Goal: Feedback & Contribution: Submit feedback/report problem

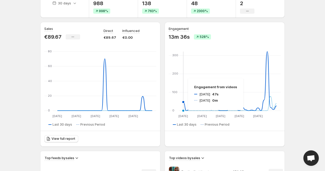
scroll to position [62, 0]
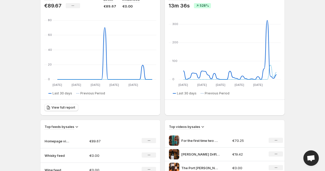
click at [310, 154] on span "Open chat" at bounding box center [311, 157] width 15 height 15
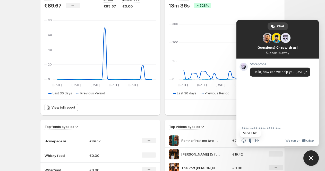
click at [251, 141] on input "Send a file" at bounding box center [250, 140] width 4 height 4
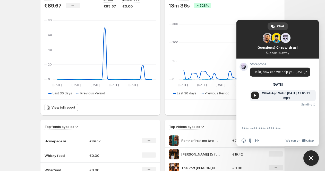
scroll to position [27, 0]
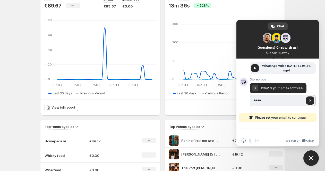
type input "**********"
click at [310, 100] on span "Send" at bounding box center [310, 100] width 3 height 3
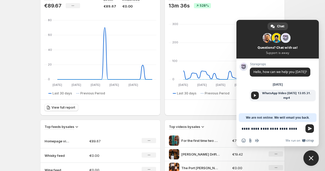
type textarea "**********"
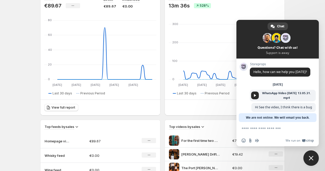
scroll to position [5, 0]
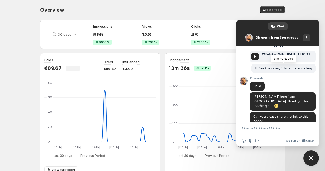
scroll to position [25, 0]
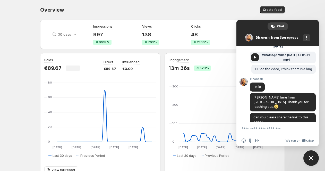
click at [247, 127] on textarea "Compose your message..." at bounding box center [272, 128] width 61 height 5
paste textarea "**********"
type textarea "**********"
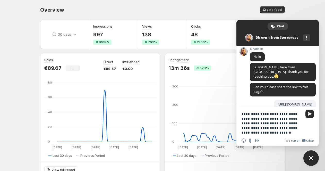
type textarea "**********"
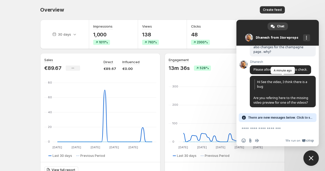
scroll to position [163, 0]
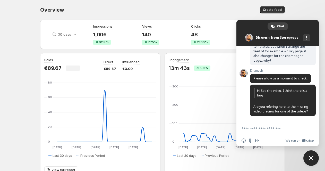
click at [278, 125] on form at bounding box center [272, 129] width 61 height 14
click at [277, 129] on textarea "Compose your message..." at bounding box center [272, 128] width 61 height 5
type textarea "****"
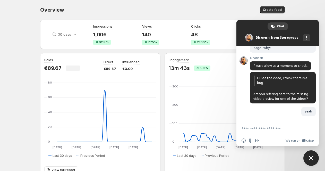
scroll to position [176, 0]
click at [251, 141] on input "Send a file" at bounding box center [250, 140] width 4 height 4
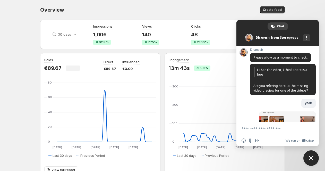
click at [253, 127] on textarea "Compose your message..." at bounding box center [272, 128] width 61 height 5
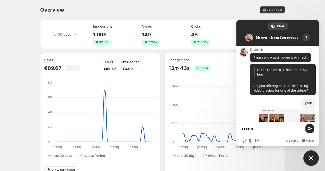
type textarea "*******"
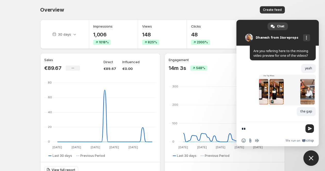
type textarea "**"
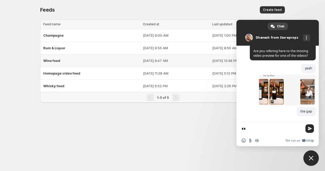
click at [45, 59] on span "Wine feed" at bounding box center [51, 61] width 17 height 4
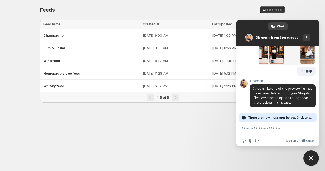
scroll to position [252, 0]
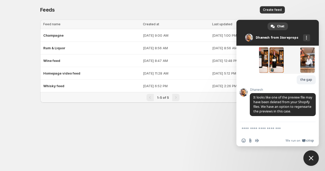
click at [262, 129] on textarea "Compose your message..." at bounding box center [272, 128] width 61 height 5
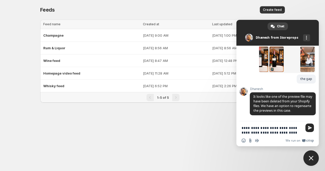
scroll to position [257, 0]
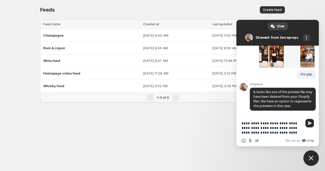
type textarea "**********"
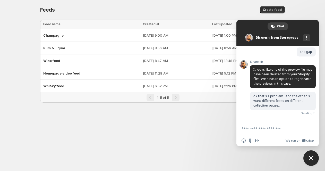
scroll to position [274, 0]
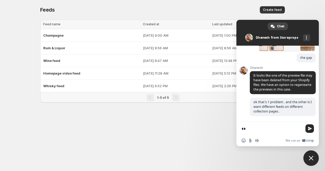
type textarea "*"
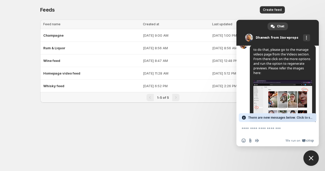
scroll to position [348, 0]
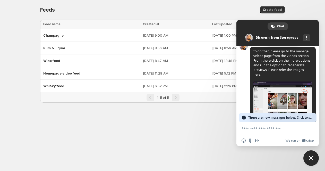
click at [275, 92] on img at bounding box center [283, 99] width 59 height 37
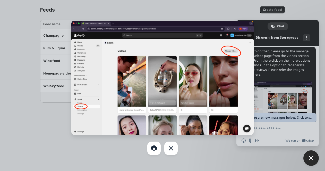
click at [269, 94] on div at bounding box center [162, 85] width 325 height 171
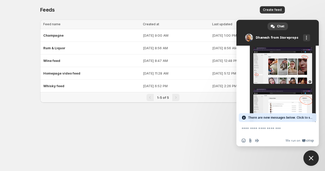
scroll to position [403, 0]
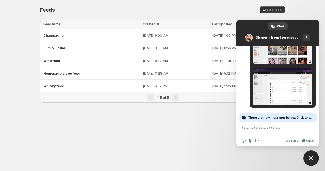
click at [269, 94] on img at bounding box center [283, 86] width 59 height 37
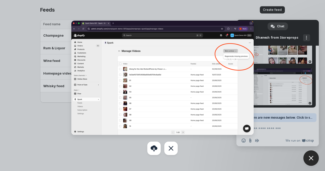
scroll to position [394, 0]
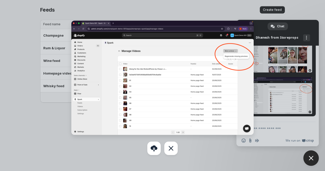
click at [266, 77] on div at bounding box center [162, 85] width 325 height 171
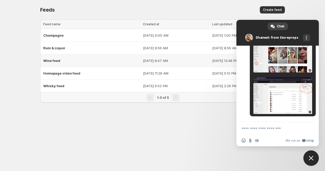
click at [58, 63] on div "Wine feed" at bounding box center [91, 60] width 97 height 9
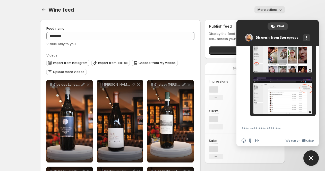
click at [259, 5] on div "Wine feed. This page is ready Wine feed More actions More actions More actions" at bounding box center [162, 10] width 245 height 20
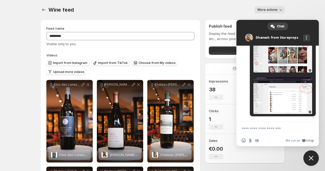
click at [260, 9] on span "More actions" at bounding box center [268, 10] width 20 height 4
click at [294, 11] on body "**********" at bounding box center [162, 85] width 325 height 171
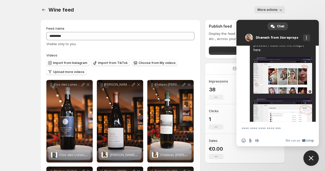
scroll to position [369, 0]
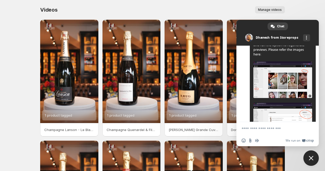
click at [256, 15] on div "Videos. This page is ready Videos Manage videos More actions Manage videos" at bounding box center [162, 10] width 245 height 20
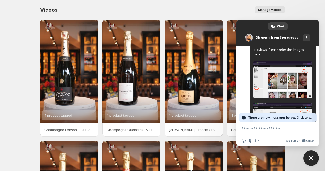
click at [262, 12] on button "Manage videos" at bounding box center [270, 9] width 30 height 7
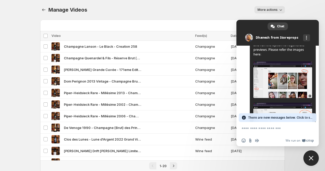
click at [271, 9] on span "More actions" at bounding box center [268, 10] width 20 height 4
click at [314, 156] on span "Close chat" at bounding box center [311, 157] width 15 height 15
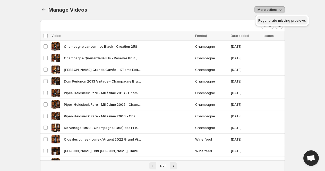
click at [287, 21] on span "Regenerate missing previews" at bounding box center [283, 20] width 48 height 4
click at [316, 157] on span "Open chat" at bounding box center [311, 157] width 15 height 15
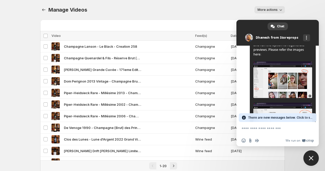
scroll to position [418, 0]
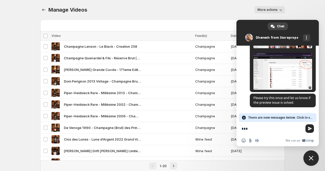
type textarea "****"
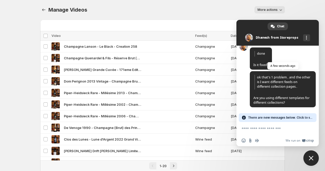
scroll to position [491, 0]
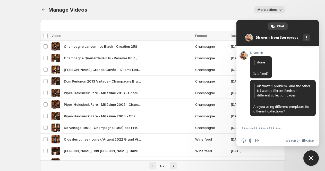
click at [276, 129] on textarea "Compose your message..." at bounding box center [272, 128] width 61 height 5
type textarea "***"
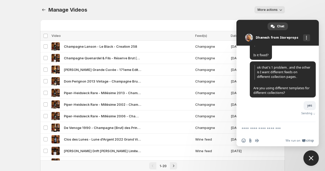
scroll to position [504, 0]
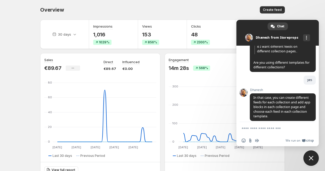
scroll to position [541, 0]
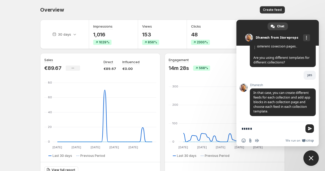
type textarea "*****"
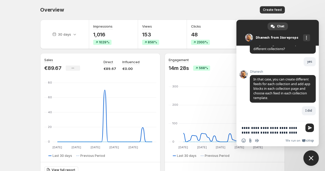
scroll to position [560, 0]
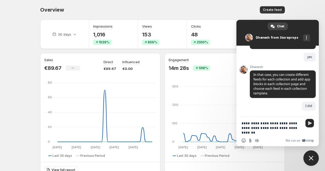
type textarea "**********"
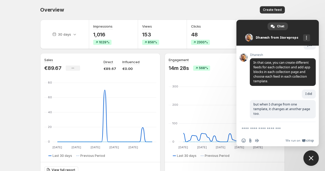
type textarea "**********"
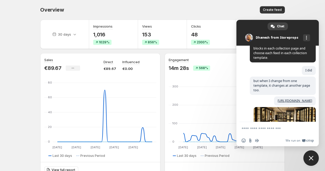
scroll to position [618, 0]
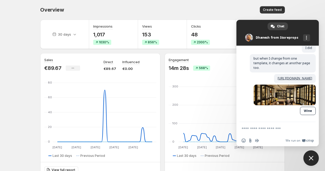
click at [266, 129] on textarea "Compose your message..." at bounding box center [272, 128] width 61 height 5
paste textarea "**********"
type textarea "**********"
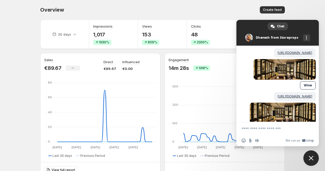
scroll to position [666, 0]
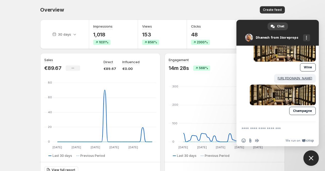
scroll to position [666, 0]
click at [267, 126] on form at bounding box center [272, 129] width 61 height 14
click at [267, 128] on textarea "Compose your message..." at bounding box center [272, 128] width 61 height 5
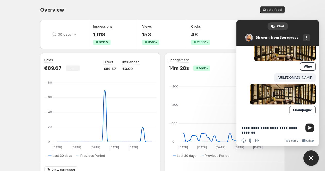
type textarea "**********"
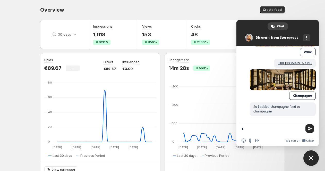
scroll to position [682, 0]
type textarea "*"
type textarea "**********"
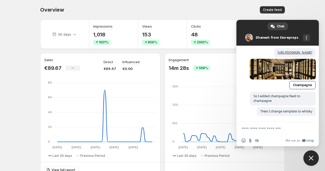
scroll to position [693, 0]
type textarea "*"
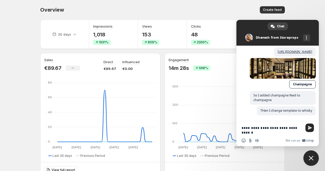
scroll to position [693, 0]
type textarea "**********"
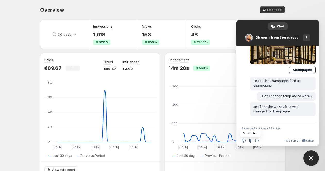
click at [251, 140] on input "Send a file" at bounding box center [250, 140] width 4 height 4
type input "**********"
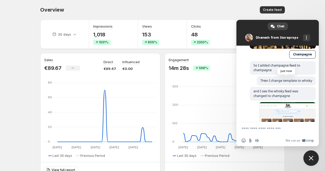
scroll to position [740, 0]
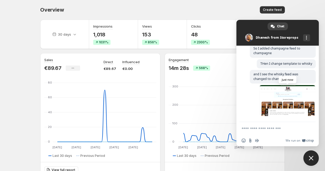
click at [269, 94] on span at bounding box center [287, 100] width 57 height 31
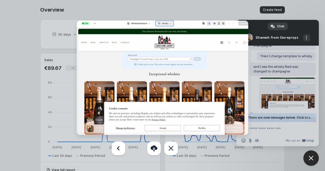
click at [58, 79] on div at bounding box center [162, 85] width 325 height 171
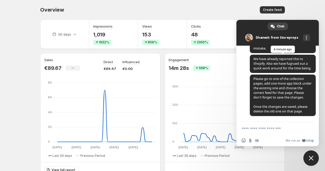
scroll to position [847, 0]
type textarea "*****"
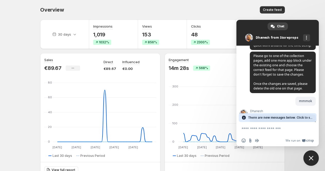
scroll to position [882, 0]
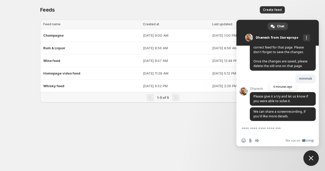
scroll to position [898, 0]
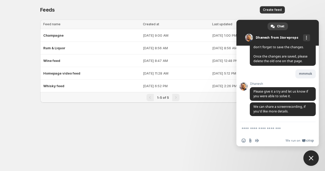
click at [273, 129] on textarea "Compose your message..." at bounding box center [272, 128] width 61 height 5
type textarea "**********"
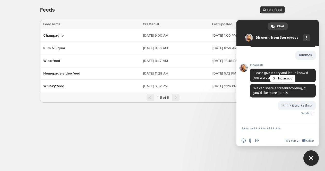
scroll to position [910, 0]
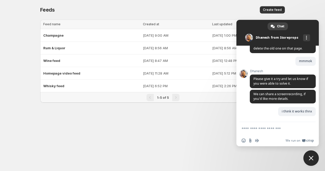
click at [186, 114] on body "Home Feeds Videos Subscription Settings Feeds. This page is ready Feeds Create …" at bounding box center [162, 85] width 325 height 171
click at [311, 153] on span "Close chat" at bounding box center [311, 157] width 15 height 15
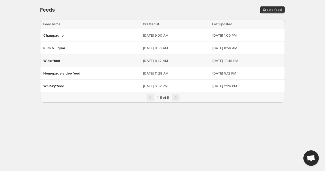
click at [55, 61] on span "Wine feed" at bounding box center [51, 61] width 17 height 4
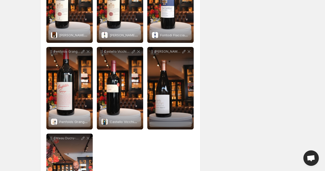
scroll to position [350, 0]
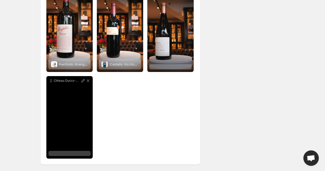
click at [84, 108] on div "Chteau Ducru-Beaucaillou 1982 Le Beau Caillou Alabaster Stone An extraordinary …" at bounding box center [69, 117] width 46 height 82
click at [67, 81] on p "Chteau Ducru-Beaucaillou 1982 Le Beau Caillou Alabaster Stone An extraordinary …" at bounding box center [67, 81] width 27 height 4
copy div "Chteau Ducru-Beaucaillou 1982 Le Beau Caillou Alabaster Stone An extraordinary …"
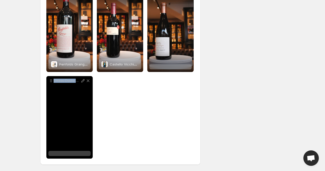
click at [73, 128] on div "Chteau Ducru-Beaucaillou 1982 Le Beau Caillou Alabaster Stone An extraordinary …" at bounding box center [69, 117] width 46 height 82
click at [82, 82] on icon at bounding box center [82, 80] width 3 height 3
type input "**********"
click at [76, 143] on div "Chteau Ducru-Beaucaillou 1982 Le Beau Caillou Alabaster Stone An extraordinary …" at bounding box center [69, 117] width 46 height 82
click at [76, 150] on div "Chteau Ducru-Beaucaillou 1982 Le Beau Caillou Alabaster Stone An extraordinary …" at bounding box center [69, 117] width 46 height 82
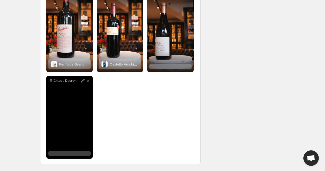
click at [76, 154] on div at bounding box center [69, 153] width 42 height 5
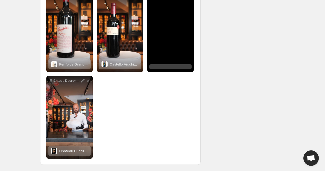
click at [167, 56] on div "[PERSON_NAME] Drift video test" at bounding box center [170, 30] width 46 height 82
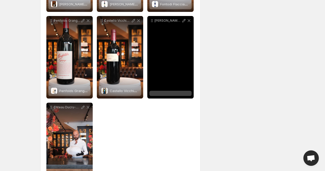
scroll to position [320, 0]
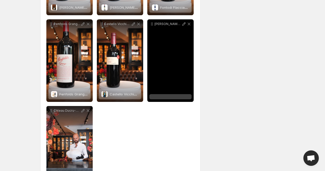
click at [163, 23] on p "[PERSON_NAME] Drift video test" at bounding box center [168, 24] width 27 height 4
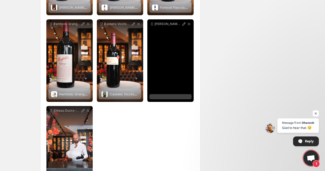
click at [163, 23] on p "[PERSON_NAME] Drift video test" at bounding box center [168, 24] width 27 height 4
click at [167, 23] on p "[PERSON_NAME] Drift video test" at bounding box center [168, 24] width 27 height 4
drag, startPoint x: 170, startPoint y: 23, endPoint x: 154, endPoint y: 23, distance: 16.0
click at [154, 23] on div "[PERSON_NAME] Drift video test" at bounding box center [170, 23] width 42 height 5
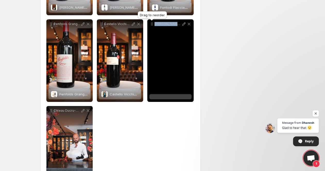
copy p "[PERSON_NAME] Drift"
click at [167, 93] on div "[PERSON_NAME] Drift video test" at bounding box center [170, 60] width 46 height 82
click at [167, 94] on div at bounding box center [170, 96] width 42 height 5
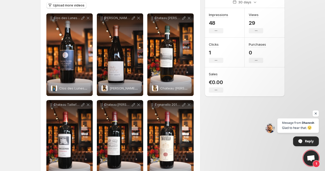
scroll to position [0, 0]
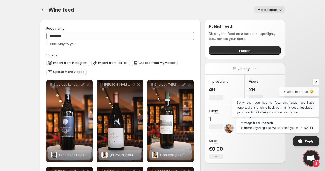
click at [310, 144] on span "Reply" at bounding box center [309, 140] width 9 height 9
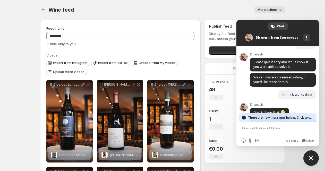
scroll to position [978, 0]
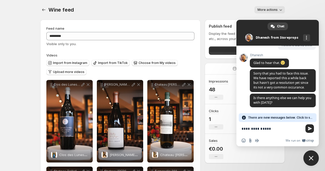
type textarea "**********"
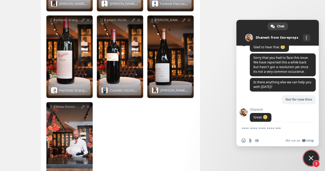
scroll to position [999, 0]
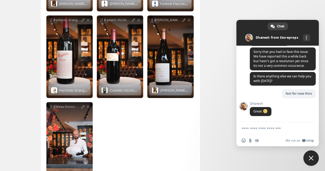
click at [309, 159] on span "Close chat" at bounding box center [311, 158] width 5 height 5
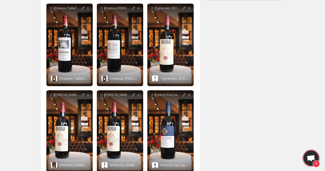
scroll to position [1015, 0]
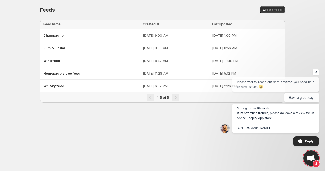
scroll to position [1026, 0]
click at [58, 72] on span "Homepage video feed" at bounding box center [61, 73] width 37 height 4
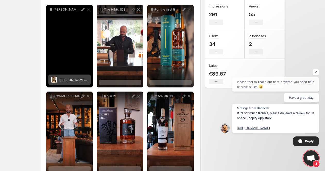
scroll to position [87, 0]
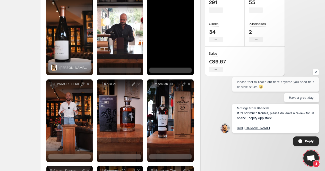
click at [159, 68] on div at bounding box center [170, 70] width 42 height 5
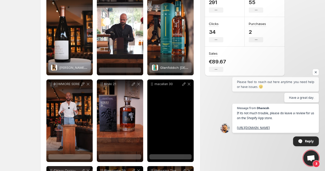
click at [163, 159] on div at bounding box center [170, 156] width 42 height 5
click at [167, 86] on p "macallan 30" at bounding box center [168, 84] width 27 height 4
copy div "macallan 30"
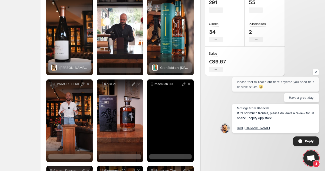
click at [169, 156] on div at bounding box center [170, 156] width 42 height 5
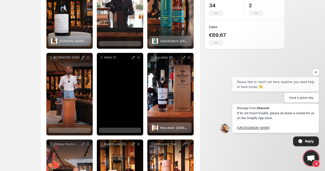
scroll to position [114, 0]
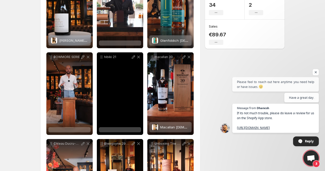
click at [126, 129] on div at bounding box center [120, 129] width 42 height 5
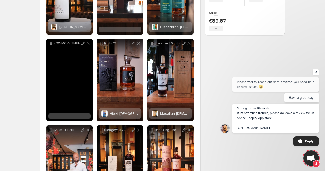
scroll to position [130, 0]
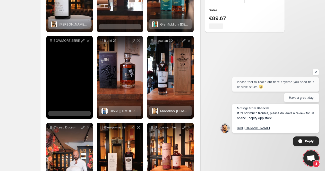
click at [81, 114] on div at bounding box center [69, 113] width 42 height 5
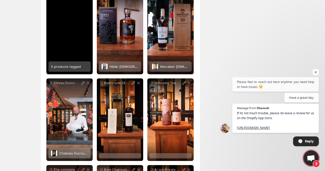
scroll to position [209, 0]
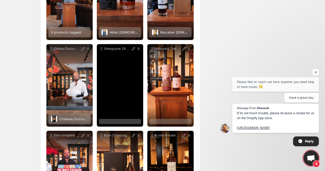
click at [113, 49] on p "Glengoyne 29 Years The Farewell Dram 19691998 544 A rare farewell to an era Dis…" at bounding box center [117, 49] width 27 height 4
drag, startPoint x: 125, startPoint y: 49, endPoint x: 98, endPoint y: 49, distance: 26.3
click at [98, 49] on div "Glengoyne 29 Years The Farewell Dram 19691998 544 A rare farewell to an era Dis…" at bounding box center [120, 48] width 46 height 9
copy p "Glengoyne 29"
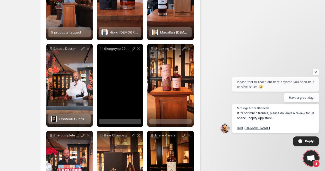
click at [114, 120] on div at bounding box center [120, 121] width 42 height 5
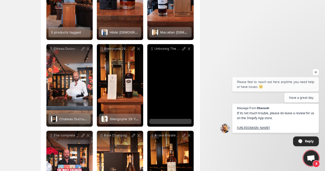
click at [169, 122] on div at bounding box center [170, 121] width 42 height 5
click at [174, 63] on div "Unboxing The Balvenie [DEMOGRAPHIC_DATA] the second Red Rose Nestled in the hea…" at bounding box center [170, 85] width 46 height 82
click at [163, 49] on p "Unboxing The Balvenie [DEMOGRAPHIC_DATA] the second Red Rose Nestled in the hea…" at bounding box center [168, 49] width 27 height 4
click at [171, 49] on p "Unboxing The Balvenie [DEMOGRAPHIC_DATA] the second Red Rose Nestled in the hea…" at bounding box center [168, 49] width 27 height 4
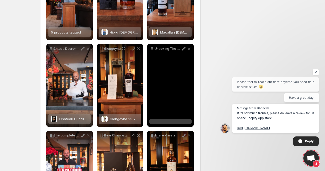
click at [171, 49] on p "Unboxing The Balvenie [DEMOGRAPHIC_DATA] the second Red Rose Nestled in the hea…" at bounding box center [168, 49] width 27 height 4
drag, startPoint x: 171, startPoint y: 49, endPoint x: 185, endPoint y: 49, distance: 14.4
click at [185, 49] on div "Unboxing The Balvenie [DEMOGRAPHIC_DATA] the second Red Rose Nestled in the hea…" at bounding box center [170, 48] width 42 height 5
click at [183, 49] on icon at bounding box center [183, 48] width 3 height 3
type input "**********"
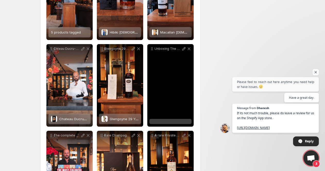
click at [169, 121] on div at bounding box center [170, 121] width 42 height 5
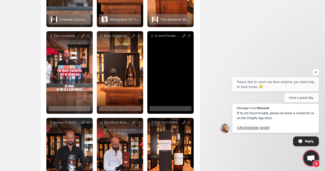
scroll to position [309, 0]
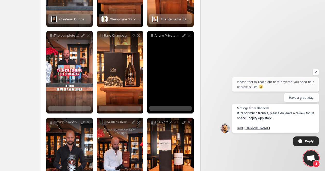
click at [166, 38] on div "A rare Private Cask by [PERSON_NAME] Introducing the [DEMOGRAPHIC_DATA] [GEOGRA…" at bounding box center [170, 35] width 42 height 5
click at [183, 37] on icon at bounding box center [183, 35] width 5 height 5
type input "**********"
click at [168, 85] on div "A rare Private Cask by [PERSON_NAME] Introducing the [DEMOGRAPHIC_DATA] [GEOGRA…" at bounding box center [170, 72] width 46 height 82
click at [166, 103] on div "A rare Private Cask by [PERSON_NAME] Introducing the [DEMOGRAPHIC_DATA] [GEOGRA…" at bounding box center [170, 72] width 46 height 82
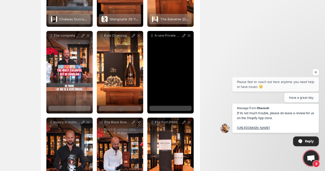
click at [163, 110] on div at bounding box center [170, 108] width 42 height 5
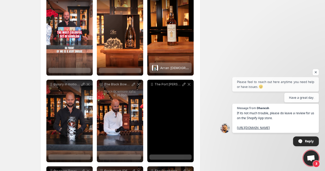
scroll to position [348, 0]
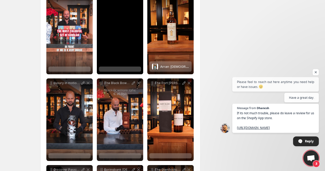
click at [126, 49] on div "Rare Champagne Millsime 2013 A toast to elegance and excellence Introducing the…" at bounding box center [120, 33] width 46 height 82
click at [126, 69] on div at bounding box center [120, 68] width 42 height 5
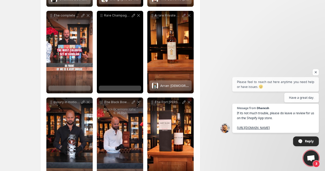
scroll to position [325, 0]
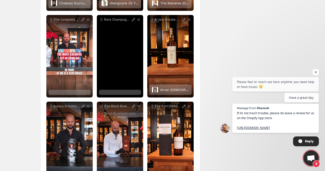
click at [121, 21] on p "Rare Champagne Millsime 2013 A toast to elegance and excellence Introducing the…" at bounding box center [117, 20] width 27 height 4
click at [132, 20] on icon at bounding box center [133, 19] width 5 height 5
type input "**********"
click at [133, 91] on div at bounding box center [120, 92] width 42 height 5
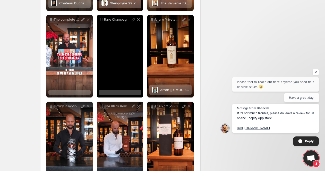
click at [125, 92] on div at bounding box center [120, 92] width 42 height 5
click at [119, 18] on p "Rare Champagne Millsime 2013 A toast to elegance and excellence Introducing the…" at bounding box center [117, 20] width 27 height 4
click at [130, 18] on p "Rare Champagne Millsime 2013 A toast to elegance and excellence Introducing the…" at bounding box center [117, 20] width 27 height 4
click at [131, 19] on icon at bounding box center [133, 19] width 5 height 5
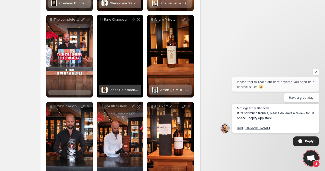
type input "**********"
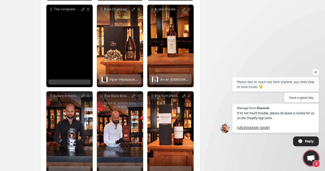
scroll to position [329, 0]
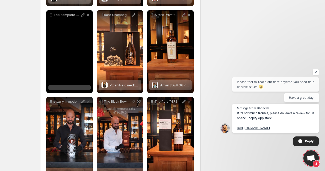
click at [67, 15] on p "The complete Kavalan 2020 Artist Series by [PERSON_NAME] from Ocean to Air Sunl…" at bounding box center [67, 15] width 27 height 4
click at [81, 15] on icon at bounding box center [82, 14] width 5 height 5
type input "**********"
click at [80, 86] on div at bounding box center [69, 87] width 42 height 5
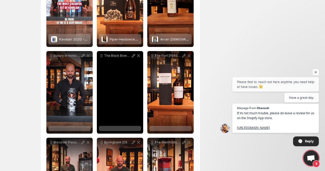
scroll to position [379, 0]
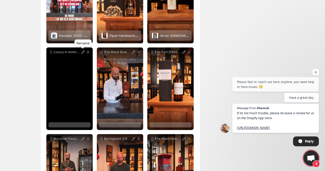
click at [81, 54] on icon at bounding box center [82, 51] width 5 height 5
type input "**********"
click at [83, 124] on div at bounding box center [69, 124] width 42 height 5
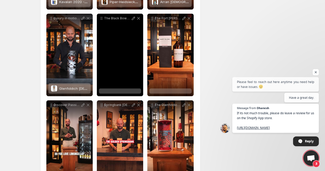
scroll to position [415, 0]
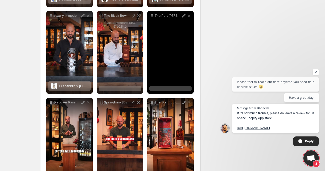
click at [166, 89] on div at bounding box center [170, 88] width 42 height 5
click at [181, 15] on p "The Port [PERSON_NAME] The legendary silent gem of Islay [GEOGRAPHIC_DATA][PERS…" at bounding box center [168, 16] width 27 height 4
click at [182, 15] on icon at bounding box center [183, 15] width 5 height 5
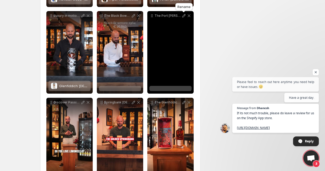
type input "**********"
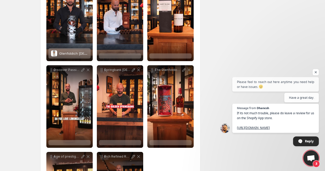
scroll to position [452, 0]
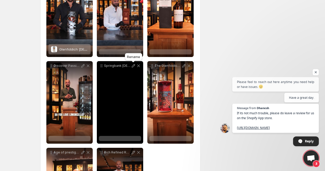
click at [132, 66] on icon at bounding box center [133, 65] width 5 height 5
type input "**********"
click at [132, 135] on div "Springbank [DEMOGRAPHIC_DATA] a rarity from [GEOGRAPHIC_DATA] From the heart of…" at bounding box center [120, 102] width 46 height 82
click at [132, 137] on div at bounding box center [120, 138] width 42 height 5
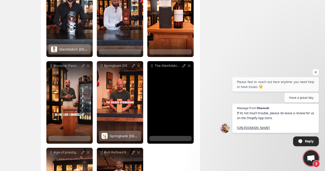
click at [170, 68] on p "The Glenfiddich Grand Chteau [DEMOGRAPHIC_DATA] where Speyside heritage meets B…" at bounding box center [168, 66] width 27 height 4
click at [179, 68] on p "The Glenfiddich Grand Chteau [DEMOGRAPHIC_DATA] where Speyside heritage meets B…" at bounding box center [168, 66] width 27 height 4
click at [181, 68] on p "The Glenfiddich Grand Chteau [DEMOGRAPHIC_DATA] where Speyside heritage meets B…" at bounding box center [168, 66] width 27 height 4
click at [182, 68] on icon at bounding box center [183, 65] width 5 height 5
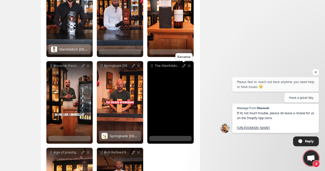
type input "**********"
click at [166, 138] on div at bounding box center [170, 138] width 42 height 5
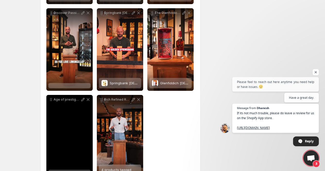
scroll to position [496, 0]
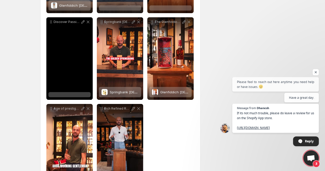
click at [81, 97] on div at bounding box center [69, 94] width 42 height 5
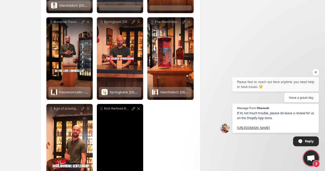
scroll to position [523, 0]
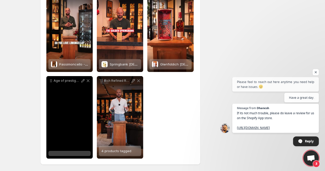
click at [76, 82] on p "Age of prestige The Macallan [DEMOGRAPHIC_DATA] Red What [PERSON_NAME] now hold…" at bounding box center [67, 81] width 27 height 4
click at [81, 81] on icon at bounding box center [82, 80] width 5 height 5
type input "**********"
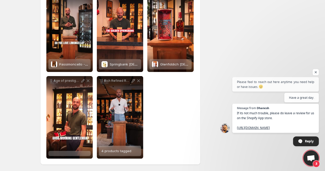
click at [61, 155] on div at bounding box center [69, 153] width 42 height 5
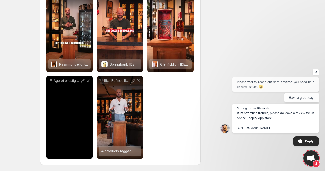
click at [82, 123] on div "Age of prestige The Macallan [DEMOGRAPHIC_DATA] Red What [PERSON_NAME] now hold…" at bounding box center [69, 117] width 46 height 82
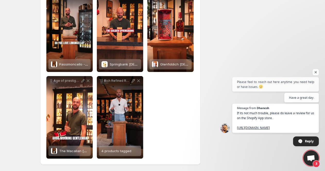
scroll to position [0, 0]
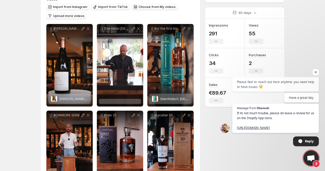
scroll to position [59, 0]
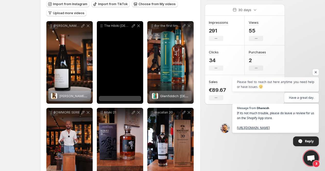
click at [123, 99] on div at bounding box center [120, 98] width 42 height 5
click at [121, 99] on div at bounding box center [120, 98] width 42 height 5
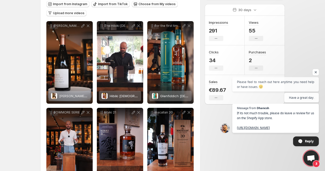
click at [316, 69] on span "Open chat" at bounding box center [316, 72] width 6 height 6
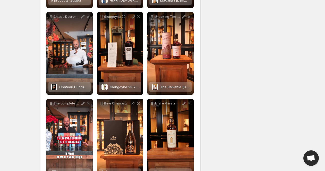
scroll to position [0, 0]
